Goal: Transaction & Acquisition: Book appointment/travel/reservation

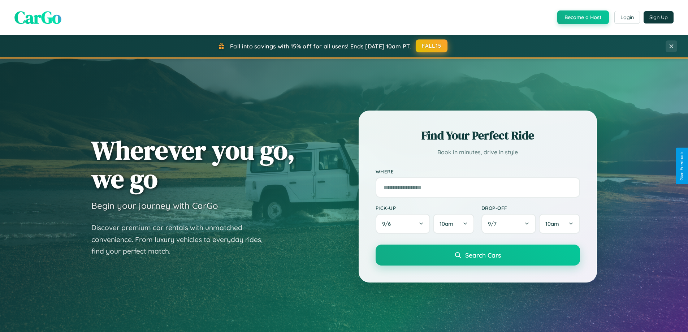
click at [432, 46] on button "FALL15" at bounding box center [432, 45] width 32 height 13
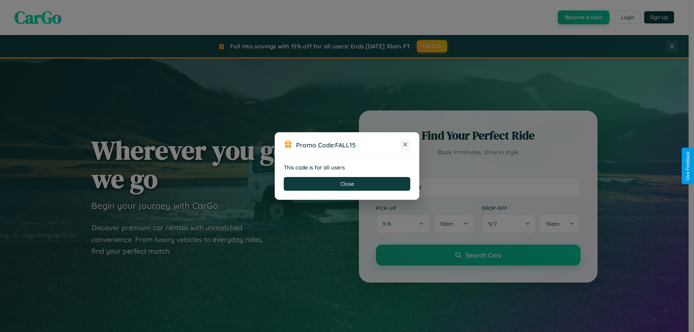
click at [405, 145] on icon at bounding box center [405, 144] width 7 height 7
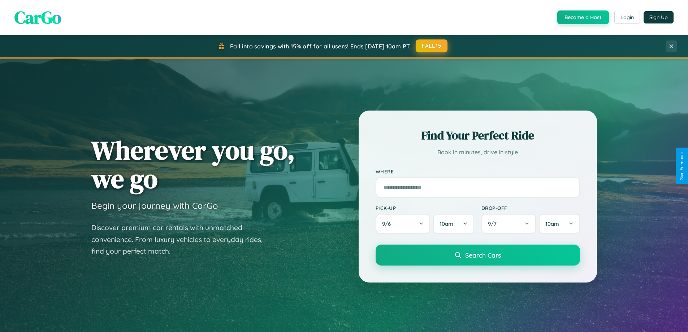
click at [432, 46] on button "FALL15" at bounding box center [432, 45] width 32 height 13
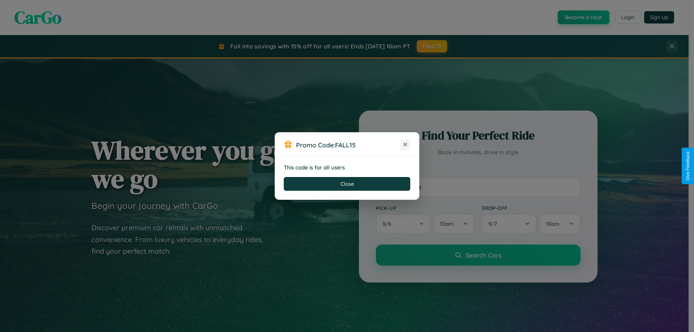
click at [405, 145] on icon at bounding box center [405, 144] width 7 height 7
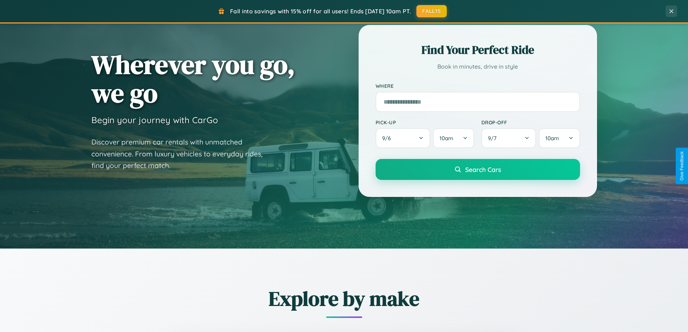
scroll to position [1161, 0]
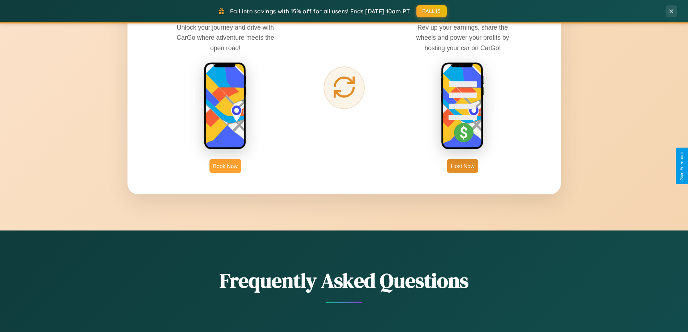
click at [226, 166] on button "Book Now" at bounding box center [226, 165] width 32 height 13
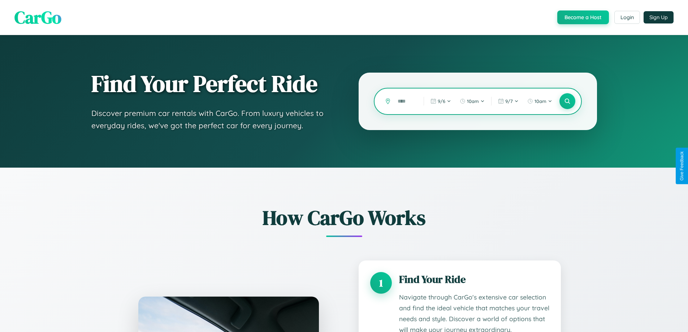
click at [406, 101] on input "text" at bounding box center [405, 101] width 22 height 13
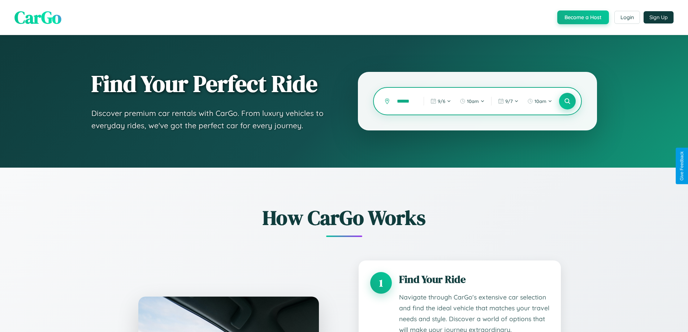
type input "******"
click at [567, 101] on icon at bounding box center [567, 101] width 7 height 7
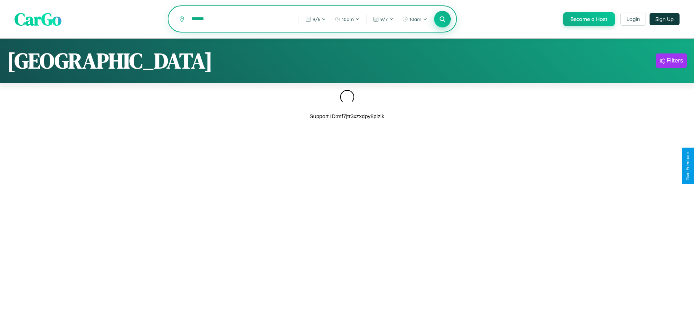
type input "******"
click at [442, 20] on icon at bounding box center [442, 19] width 7 height 7
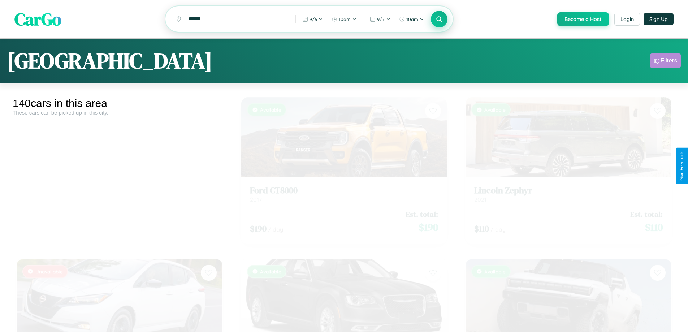
click at [666, 62] on div "Filters" at bounding box center [669, 60] width 17 height 7
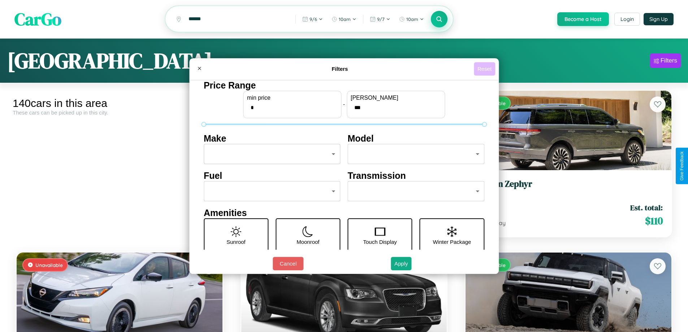
click at [486, 69] on button "Reset" at bounding box center [484, 68] width 21 height 13
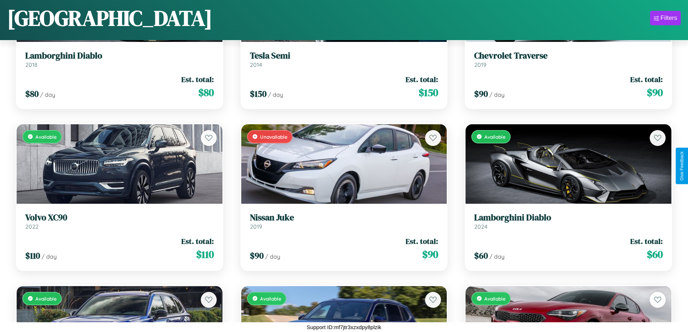
scroll to position [7339, 0]
